Goal: Obtain resource: Obtain resource

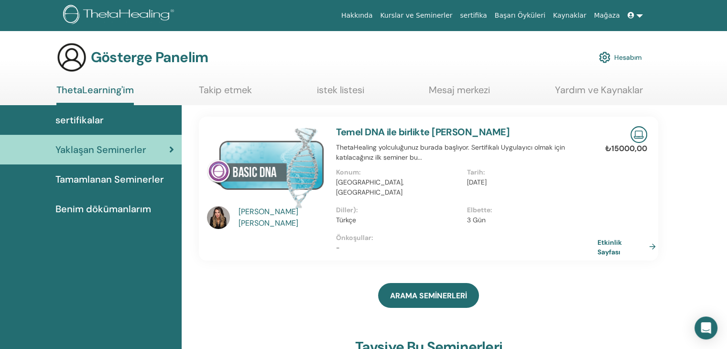
click at [137, 181] on font "Tamamlanan Seminerler" at bounding box center [109, 179] width 108 height 12
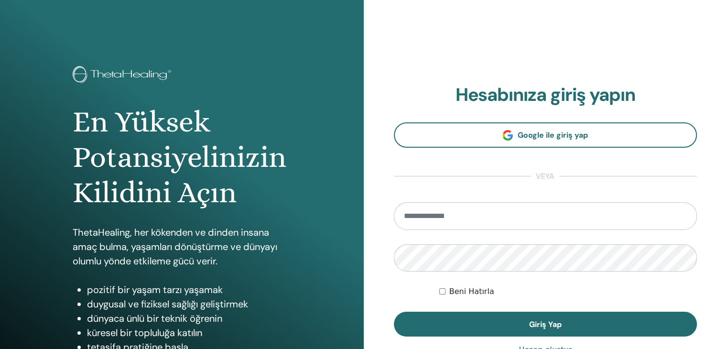
click at [456, 220] on input "email" at bounding box center [545, 216] width 303 height 28
type input "**********"
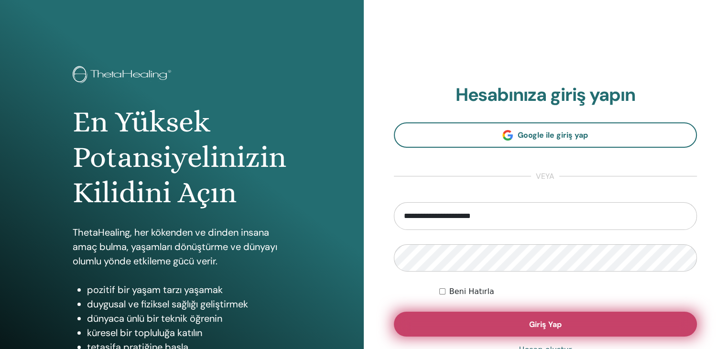
click at [508, 320] on button "Giriş Yap" at bounding box center [545, 324] width 303 height 25
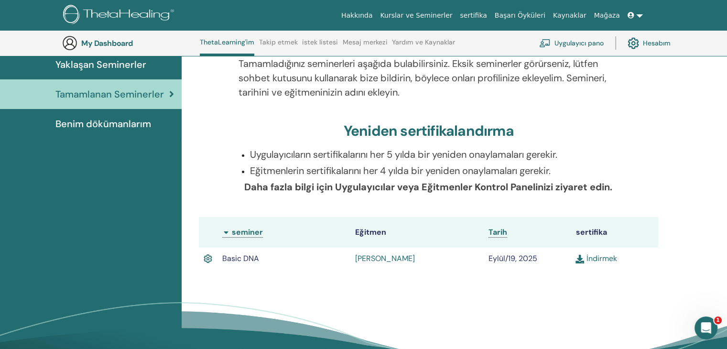
scroll to position [73, 0]
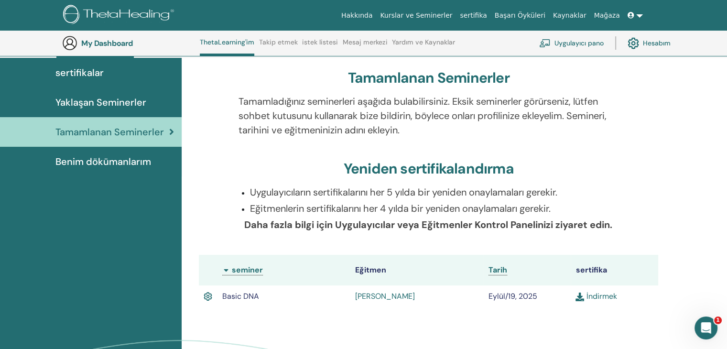
click at [583, 296] on img at bounding box center [579, 296] width 9 height 9
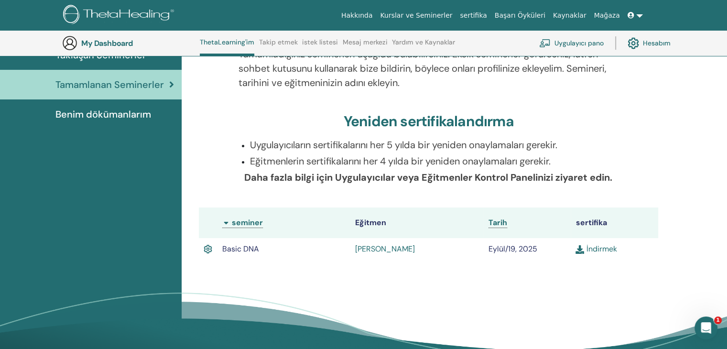
scroll to position [120, 0]
click at [129, 112] on span "Benim dökümanlarım" at bounding box center [103, 114] width 96 height 14
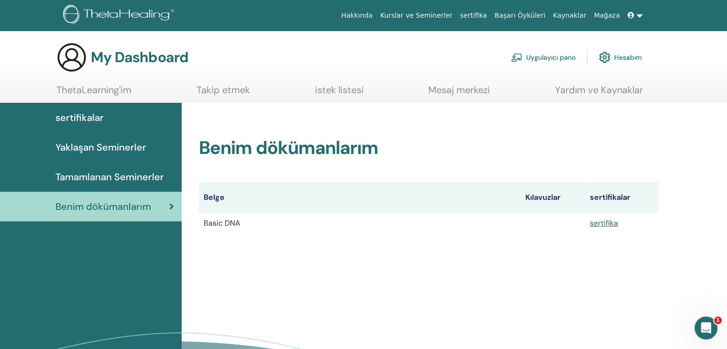
click at [227, 223] on td "Basic DNA" at bounding box center [360, 223] width 322 height 21
click at [598, 223] on link "sertifika" at bounding box center [604, 223] width 28 height 10
click at [608, 58] on img at bounding box center [604, 57] width 11 height 16
click at [243, 91] on link "Takip etmek" at bounding box center [223, 93] width 54 height 19
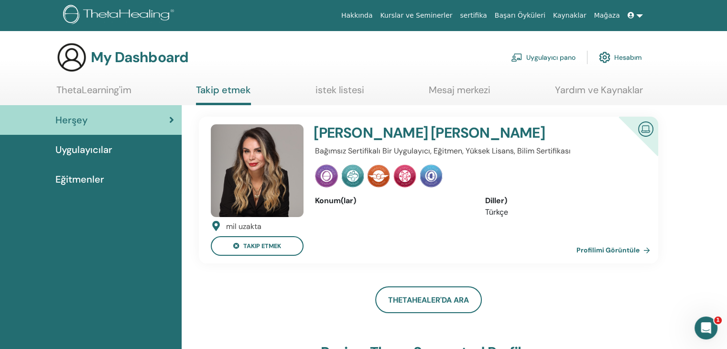
click at [382, 171] on img at bounding box center [379, 175] width 22 height 23
